Goal: Information Seeking & Learning: Learn about a topic

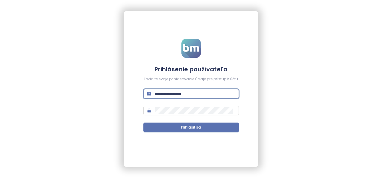
click at [190, 93] on input "text" at bounding box center [195, 93] width 81 height 7
type input "**********"
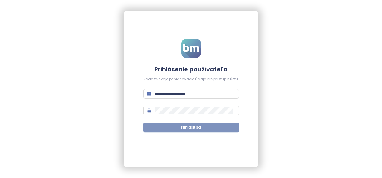
click at [195, 123] on button "Prihlásiť sa" at bounding box center [190, 127] width 95 height 10
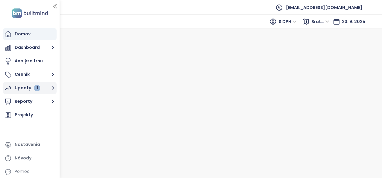
click at [23, 86] on div "Updaty 1" at bounding box center [27, 87] width 25 height 7
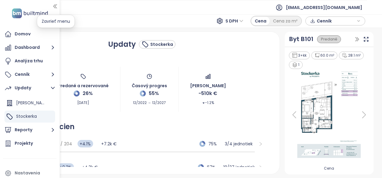
click at [57, 6] on icon "button" at bounding box center [55, 6] width 6 height 6
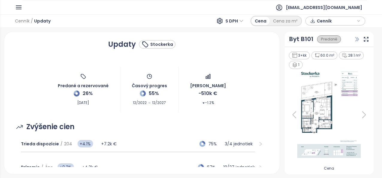
click at [359, 39] on icon "button" at bounding box center [357, 39] width 6 height 6
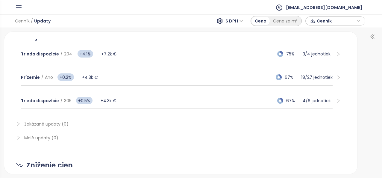
scroll to position [96, 0]
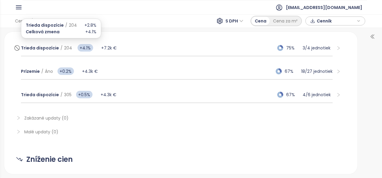
click at [34, 46] on span "Trieda dispozície" at bounding box center [40, 48] width 38 height 6
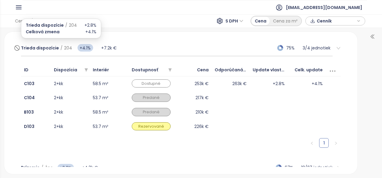
click at [29, 47] on span "Trieda dispozície" at bounding box center [40, 48] width 38 height 6
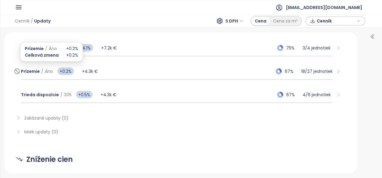
click at [31, 71] on span "Prízemie" at bounding box center [30, 71] width 19 height 6
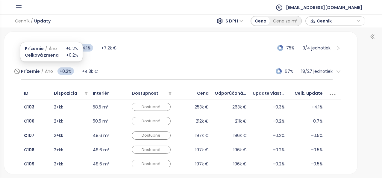
click at [31, 71] on span "Prízemie" at bounding box center [30, 71] width 19 height 6
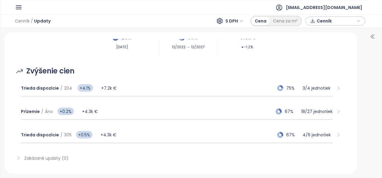
scroll to position [58, 0]
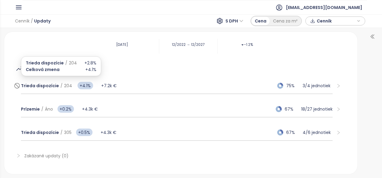
click at [41, 86] on span "Trieda dispozície" at bounding box center [40, 86] width 38 height 6
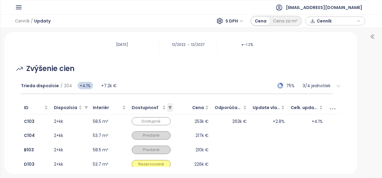
click at [170, 107] on icon "filter" at bounding box center [169, 107] width 3 height 3
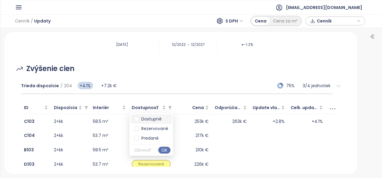
click at [157, 118] on span "Dostupné" at bounding box center [150, 119] width 23 height 6
click at [164, 150] on span "OK" at bounding box center [164, 150] width 6 height 7
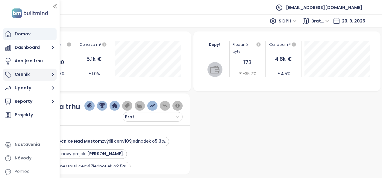
click at [23, 74] on button "Cenník" at bounding box center [30, 75] width 54 height 12
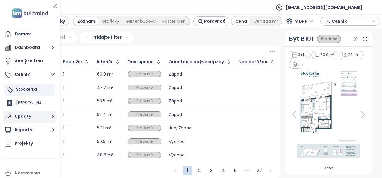
click at [27, 116] on div "Updaty" at bounding box center [23, 116] width 16 height 7
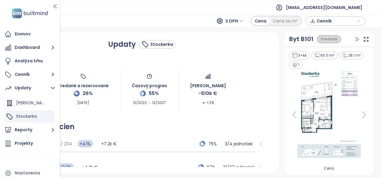
drag, startPoint x: 51, startPoint y: 8, endPoint x: 56, endPoint y: 5, distance: 5.9
click at [56, 5] on div "Domov Dashboard Analýza trhu Cenník Updaty Kesselbauer Stockerka Reporty Projek…" at bounding box center [30, 89] width 60 height 178
click at [56, 5] on icon "button" at bounding box center [55, 6] width 6 height 6
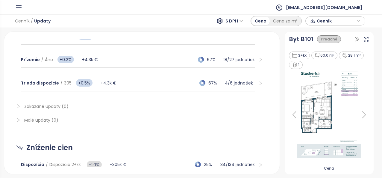
scroll to position [100, 0]
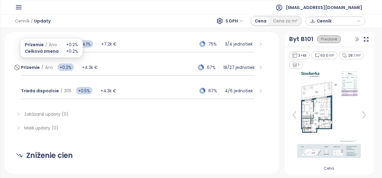
click at [34, 68] on span "Prízemie" at bounding box center [30, 67] width 19 height 6
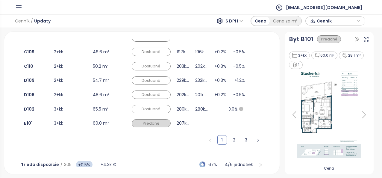
scroll to position [219, 0]
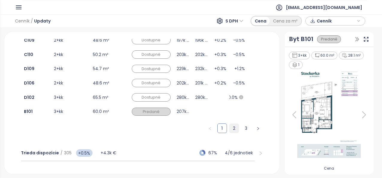
click at [230, 126] on link "2" at bounding box center [234, 128] width 9 height 9
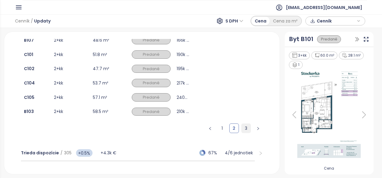
click at [242, 126] on link "3" at bounding box center [246, 128] width 9 height 9
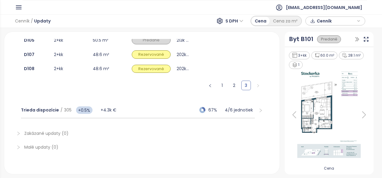
scroll to position [0, 0]
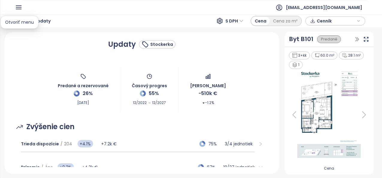
click at [19, 7] on icon "button" at bounding box center [18, 7] width 5 height 3
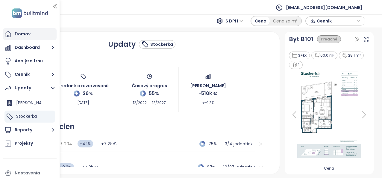
click at [23, 33] on div "Domov" at bounding box center [23, 33] width 16 height 7
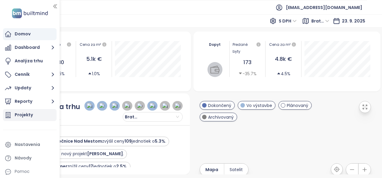
click at [25, 116] on div "Projekty" at bounding box center [24, 114] width 18 height 7
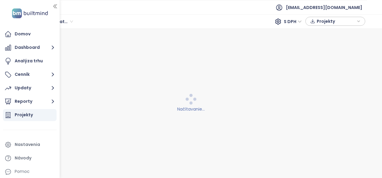
click at [25, 116] on div "Projekty" at bounding box center [24, 114] width 18 height 7
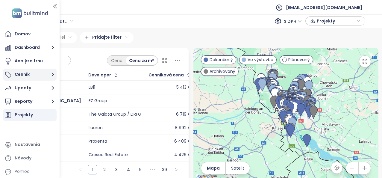
click at [28, 74] on button "Cenník" at bounding box center [30, 75] width 54 height 12
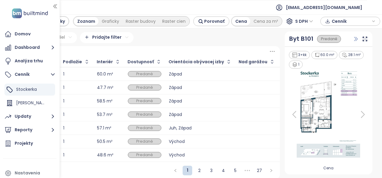
click at [353, 38] on icon "button" at bounding box center [356, 39] width 6 height 6
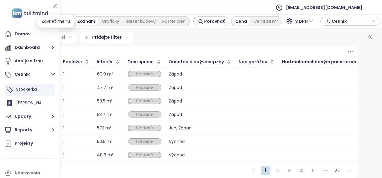
click at [54, 7] on icon "button" at bounding box center [54, 6] width 3 height 4
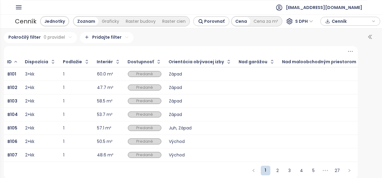
click at [81, 21] on div "Zoznam" at bounding box center [86, 21] width 25 height 8
click at [235, 21] on div "Cena" at bounding box center [241, 21] width 18 height 8
drag, startPoint x: 235, startPoint y: 21, endPoint x: 295, endPoint y: 19, distance: 60.2
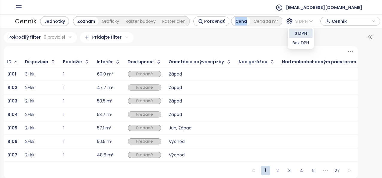
click at [295, 19] on span "S DPH" at bounding box center [304, 21] width 18 height 9
click at [268, 40] on div "Pokročilý filter 0 pravidiel Pridajte filter" at bounding box center [181, 37] width 354 height 11
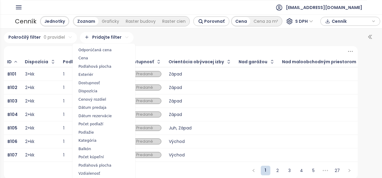
click at [101, 39] on html "Domov Dashboard Analýza trhu Cenník Stockerka Kesselbauer Updaty Reporty Projek…" at bounding box center [191, 89] width 382 height 178
click at [92, 51] on span "Odporúčaná cena" at bounding box center [104, 50] width 60 height 8
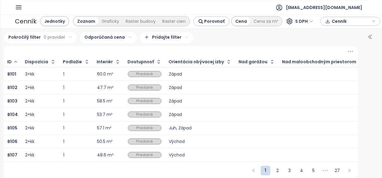
click at [206, 93] on html "Domov Dashboard Analýza trhu Cenník Stockerka Kesselbauer Updaty Reporty Projek…" at bounding box center [191, 89] width 382 height 178
click at [368, 35] on icon "button" at bounding box center [370, 37] width 6 height 6
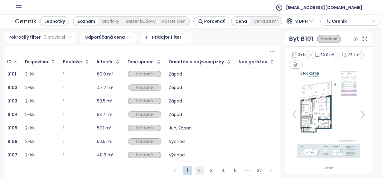
click at [197, 172] on link "2" at bounding box center [199, 170] width 9 height 9
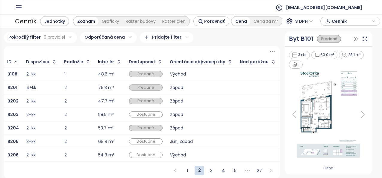
click at [28, 19] on div "Cenník" at bounding box center [26, 21] width 22 height 11
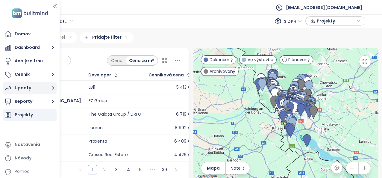
click at [54, 90] on icon "button" at bounding box center [52, 87] width 7 height 7
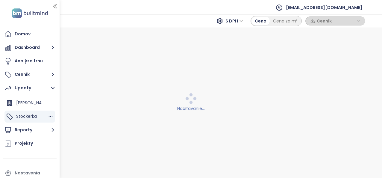
click at [40, 117] on div "Stockerka" at bounding box center [29, 116] width 51 height 12
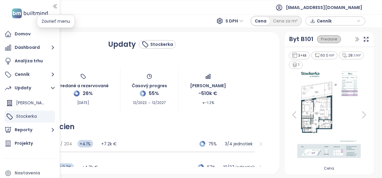
click at [54, 10] on button "button" at bounding box center [55, 6] width 6 height 10
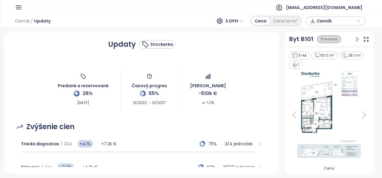
click at [356, 39] on icon "button" at bounding box center [356, 39] width 3 height 4
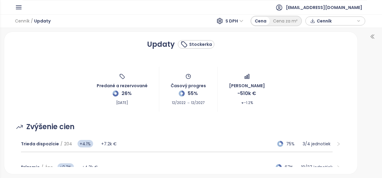
click at [316, 19] on div "Cenník" at bounding box center [335, 20] width 53 height 9
click at [324, 51] on span "Stiahnuť" at bounding box center [327, 51] width 19 height 7
click at [333, 89] on div "Predané a rezervované 26% Sep 23, 2025 Časový progres 55% 12/2022 → 12/2027 Zme…" at bounding box center [180, 89] width 339 height 45
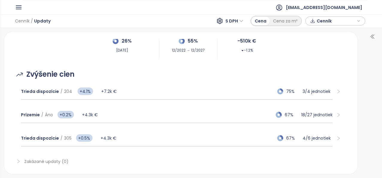
scroll to position [60, 0]
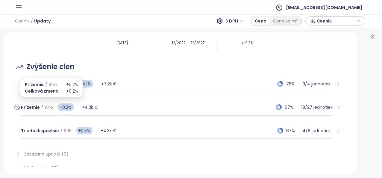
click at [31, 107] on span "Prízemie" at bounding box center [30, 107] width 19 height 6
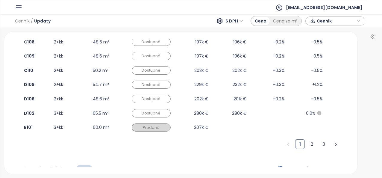
scroll to position [215, 0]
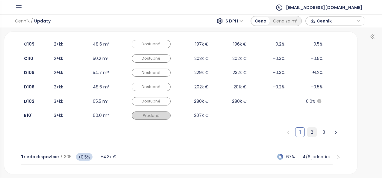
click at [308, 130] on link "2" at bounding box center [311, 131] width 9 height 9
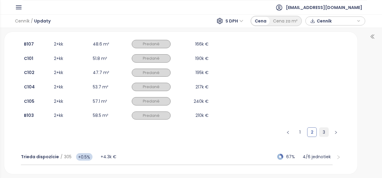
click at [320, 129] on link "3" at bounding box center [323, 131] width 9 height 9
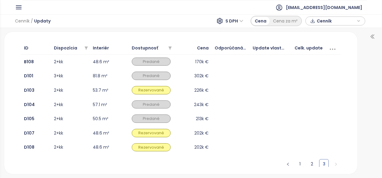
scroll to position [136, 0]
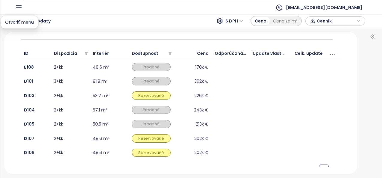
click at [19, 5] on icon "button" at bounding box center [18, 7] width 7 height 7
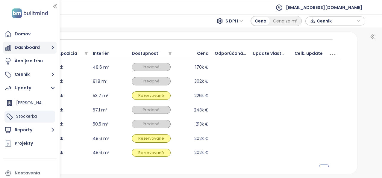
click at [27, 47] on button "Dashboard" at bounding box center [30, 48] width 54 height 12
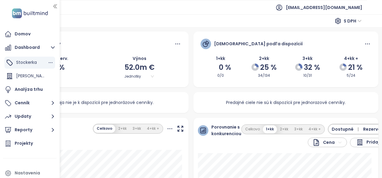
click at [29, 65] on span "Stockerka" at bounding box center [26, 62] width 21 height 6
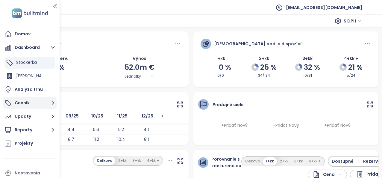
click at [37, 105] on button "Cenník" at bounding box center [30, 103] width 54 height 12
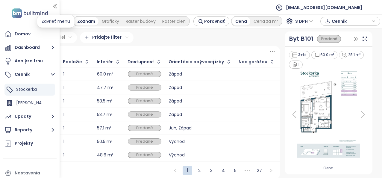
click at [54, 5] on icon "button" at bounding box center [55, 6] width 6 height 6
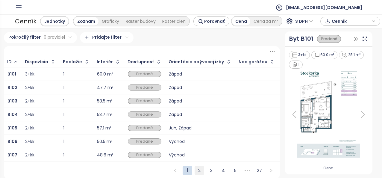
click at [195, 172] on link "2" at bounding box center [199, 170] width 9 height 9
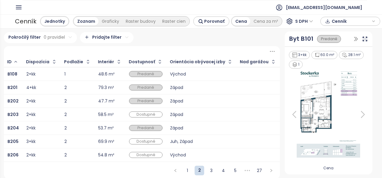
click at [98, 114] on div "58.5 m²" at bounding box center [106, 115] width 16 height 4
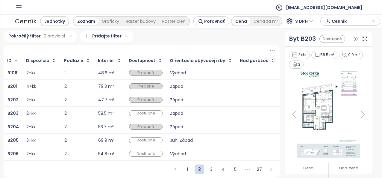
scroll to position [4, 0]
click at [303, 165] on span "Cena" at bounding box center [308, 168] width 40 height 6
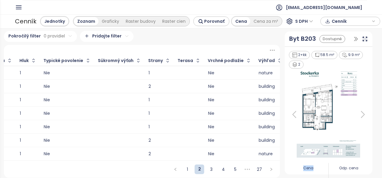
scroll to position [0, 1038]
